Goal: Information Seeking & Learning: Check status

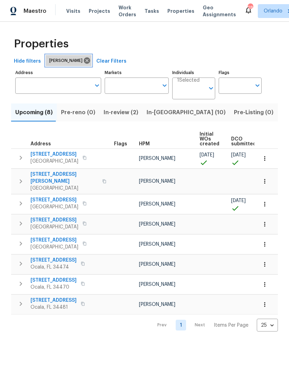
click at [83, 57] on icon at bounding box center [87, 61] width 8 height 8
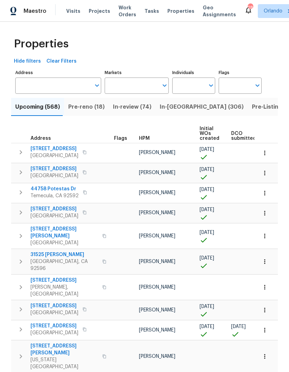
click at [35, 85] on input "Address" at bounding box center [53, 86] width 76 height 16
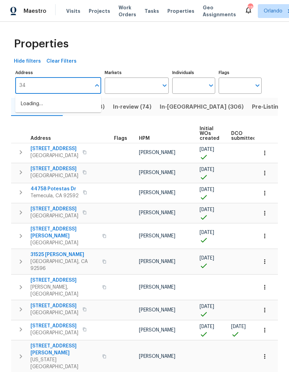
type input "3"
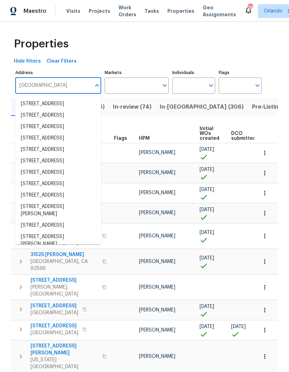
type input "[GEOGRAPHIC_DATA]"
click at [271, 175] on button "button" at bounding box center [264, 173] width 15 height 15
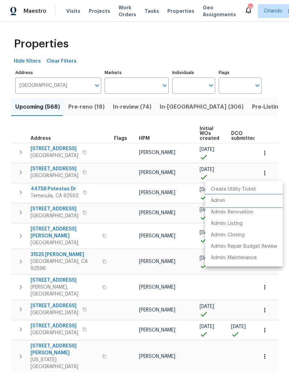
click at [244, 198] on li "Admin" at bounding box center [244, 200] width 78 height 11
click at [160, 86] on div at bounding box center [144, 186] width 289 height 372
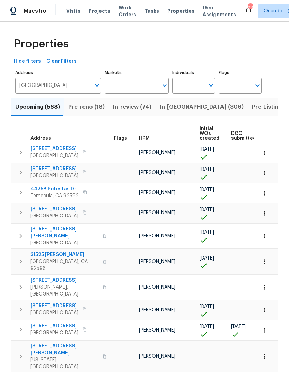
click at [162, 86] on icon "Open" at bounding box center [164, 85] width 8 height 8
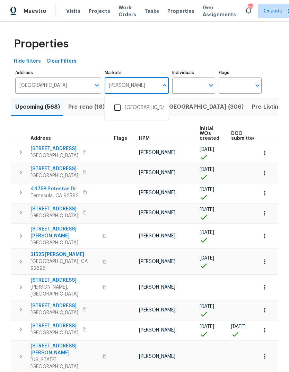
type input "knoxv"
click at [119, 108] on input "checkbox" at bounding box center [117, 107] width 15 height 15
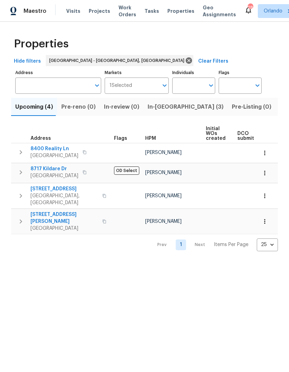
click at [163, 108] on span "In-[GEOGRAPHIC_DATA] (3)" at bounding box center [186, 107] width 76 height 10
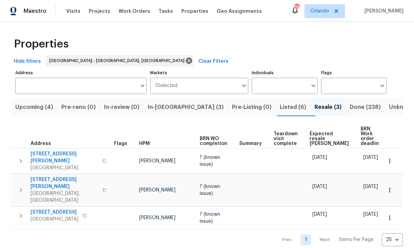
click at [288, 108] on span "Done (238)" at bounding box center [364, 107] width 31 height 10
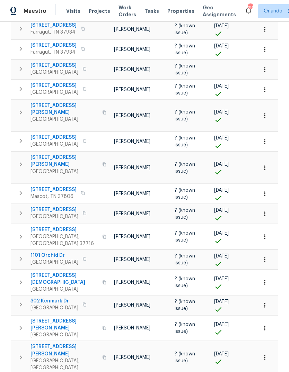
scroll to position [26, 0]
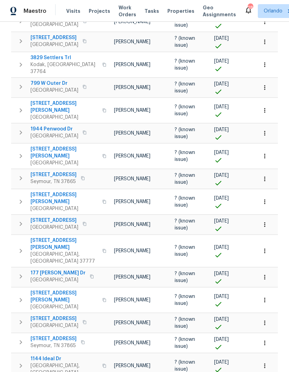
scroll to position [26, 0]
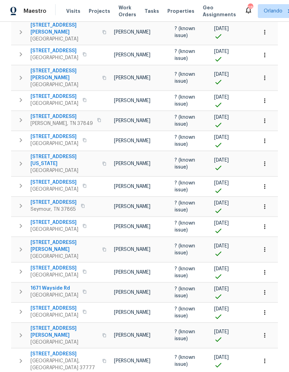
scroll to position [26, 0]
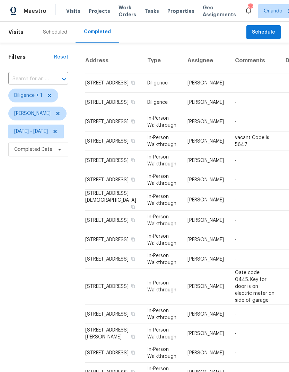
scroll to position [-3, 0]
click at [37, 230] on div "Filters Reset ​ Diligence + 1 Caleb Hurst Mon, Sep 01 - Thu, Oct 02 Completed D…" at bounding box center [38, 302] width 77 height 518
click at [287, 12] on icon at bounding box center [290, 11] width 6 height 6
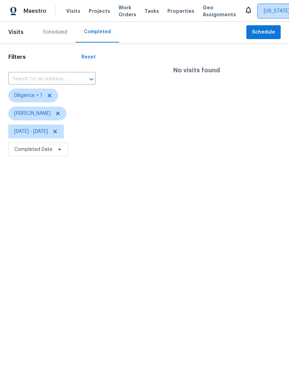
click at [270, 14] on span "[US_STATE] Other" at bounding box center [284, 11] width 41 height 7
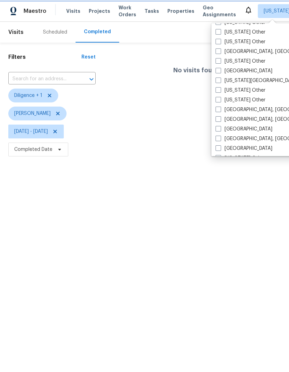
scroll to position [377, 0]
click at [219, 120] on span at bounding box center [218, 119] width 6 height 6
click at [219, 120] on input "Knoxville, TN" at bounding box center [217, 118] width 5 height 5
checkbox input "true"
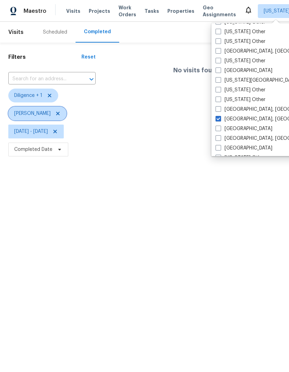
click at [53, 113] on span at bounding box center [57, 114] width 8 height 6
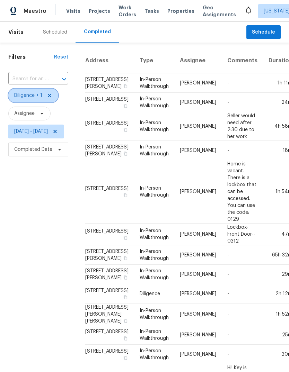
click at [51, 94] on icon at bounding box center [50, 96] width 6 height 6
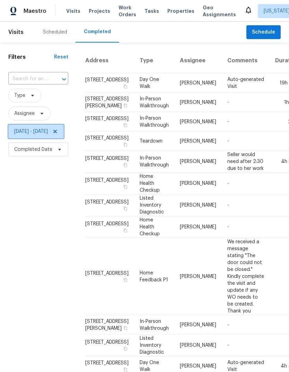
click at [58, 132] on icon at bounding box center [55, 132] width 6 height 6
click at [57, 34] on div "Scheduled" at bounding box center [55, 32] width 24 height 7
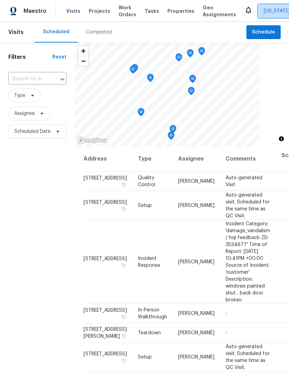
click at [272, 11] on span "Alabama Other + 1" at bounding box center [288, 11] width 48 height 7
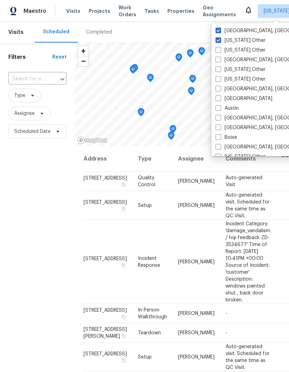
click at [239, 28] on label "Knoxville, TN" at bounding box center [268, 30] width 107 height 7
click at [220, 28] on input "Knoxville, TN" at bounding box center [217, 29] width 5 height 5
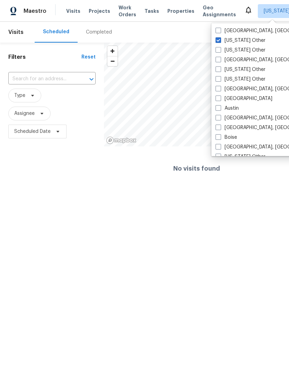
click at [243, 29] on label "Knoxville, TN" at bounding box center [268, 30] width 107 height 7
click at [220, 29] on input "Knoxville, TN" at bounding box center [217, 29] width 5 height 5
checkbox input "true"
click at [248, 41] on label "[US_STATE] Other" at bounding box center [240, 40] width 50 height 7
click at [220, 41] on input "[US_STATE] Other" at bounding box center [217, 39] width 5 height 5
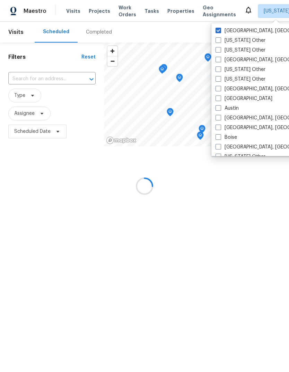
checkbox input "false"
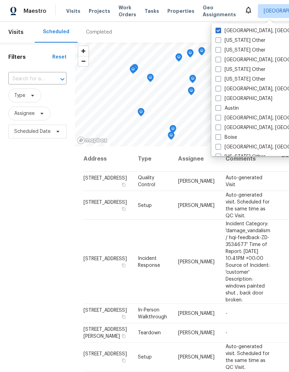
click at [26, 232] on div "Filters Reset ​ Type Assignee Scheduled Date" at bounding box center [37, 244] width 75 height 402
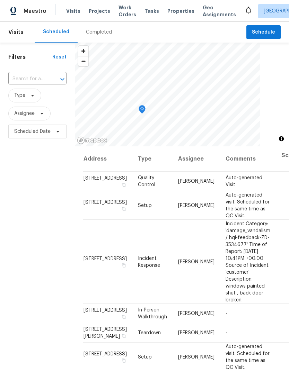
click at [87, 34] on div "Completed" at bounding box center [99, 32] width 26 height 7
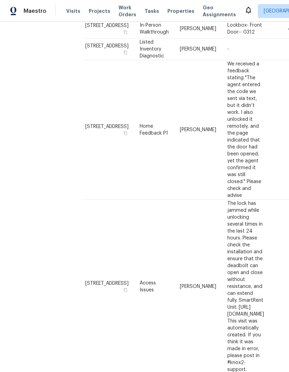
scroll to position [26, 0]
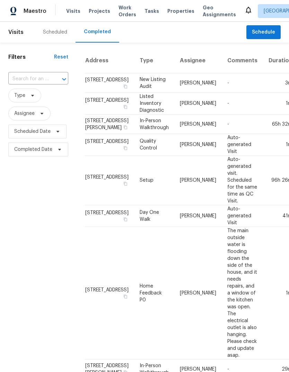
click at [24, 80] on input "text" at bounding box center [28, 79] width 41 height 11
type input "miller"
click at [21, 217] on div "Filters Reset miller ​ Type Assignee Scheduled Date Completed Date" at bounding box center [38, 347] width 77 height 609
click at [25, 78] on input "text" at bounding box center [28, 79] width 41 height 11
type input "p"
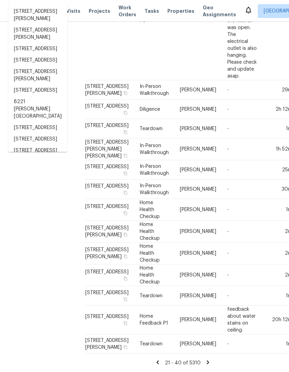
scroll to position [400, 0]
click at [35, 213] on div "Filters Reset ​ Type Assignee Scheduled Date Completed Date" at bounding box center [38, 67] width 77 height 609
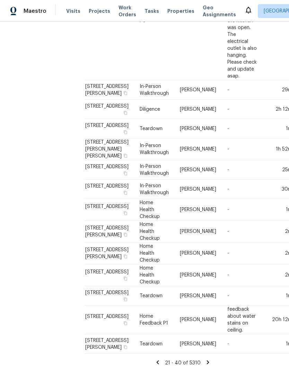
scroll to position [26, 0]
click at [207, 360] on icon at bounding box center [208, 362] width 6 height 6
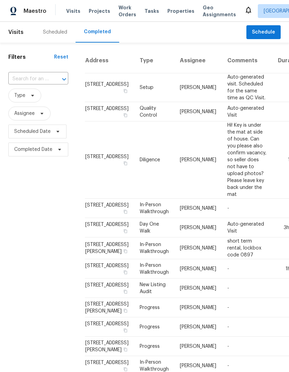
scroll to position [0, 0]
